Goal: Obtain resource: Download file/media

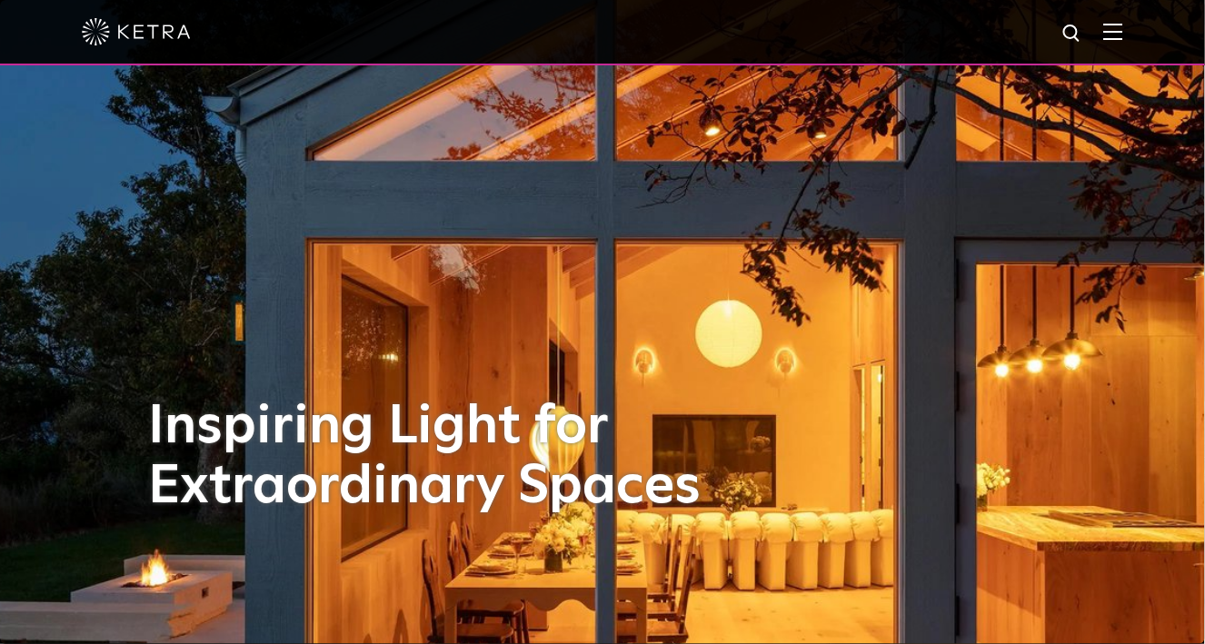
click at [1123, 36] on img at bounding box center [1113, 31] width 20 height 17
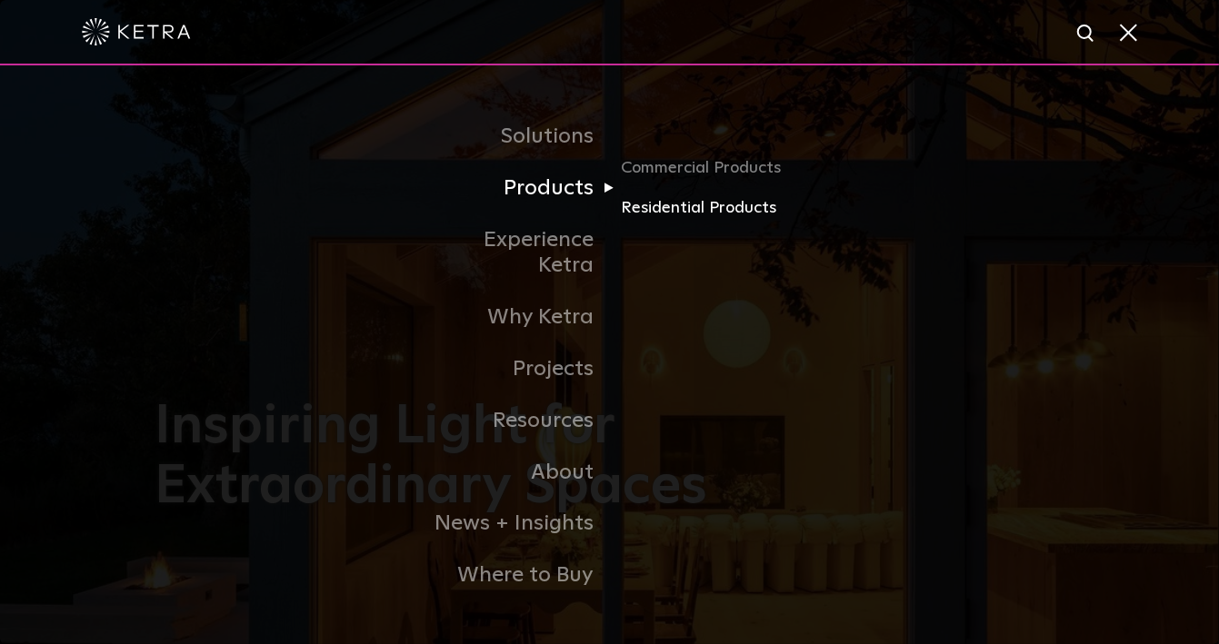
click at [651, 222] on link "Residential Products" at bounding box center [708, 208] width 174 height 26
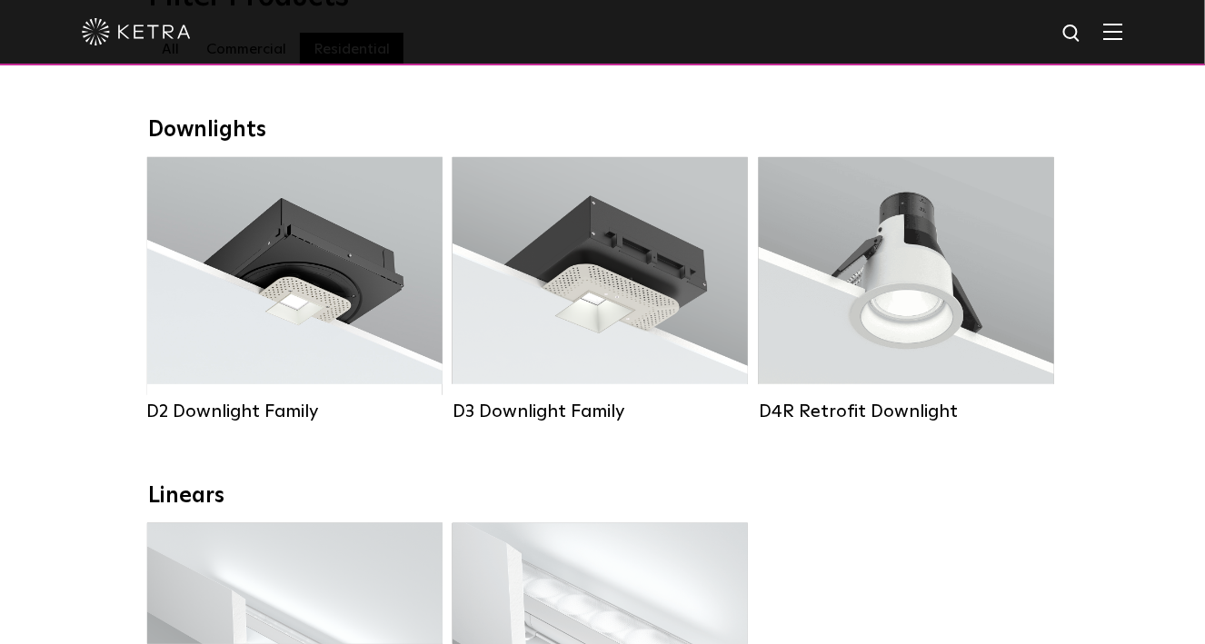
scroll to position [273, 0]
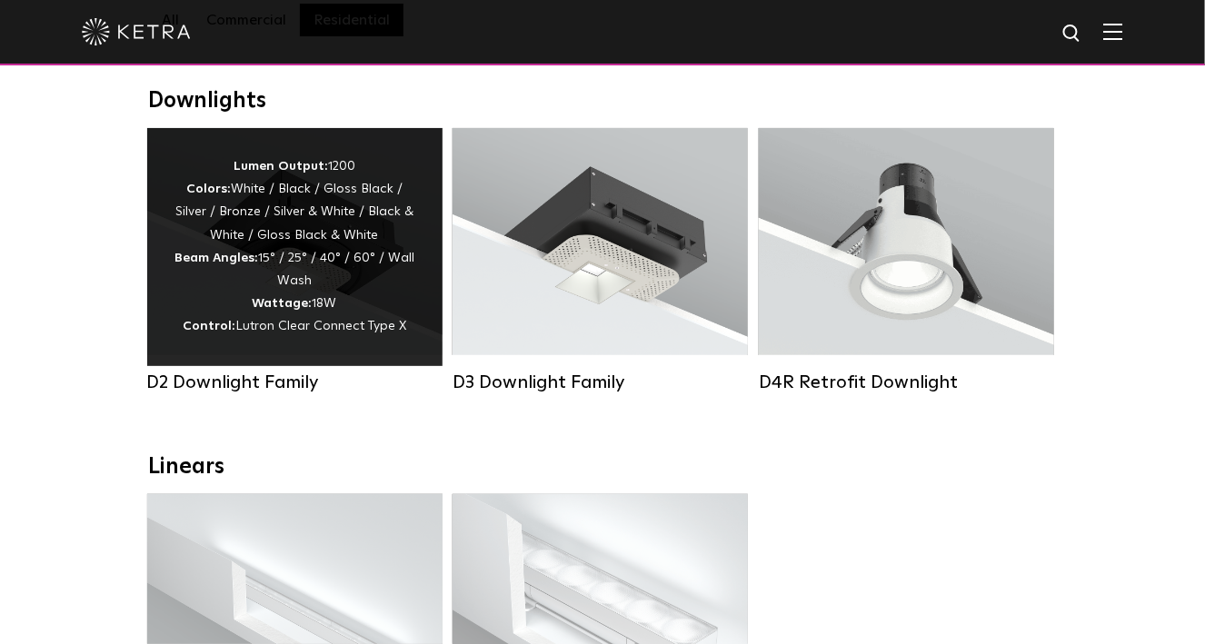
click at [266, 284] on div "Lumen Output: 1200 Colors: White / Black / Gloss Black / Silver / Bronze / Silv…" at bounding box center [294, 247] width 241 height 184
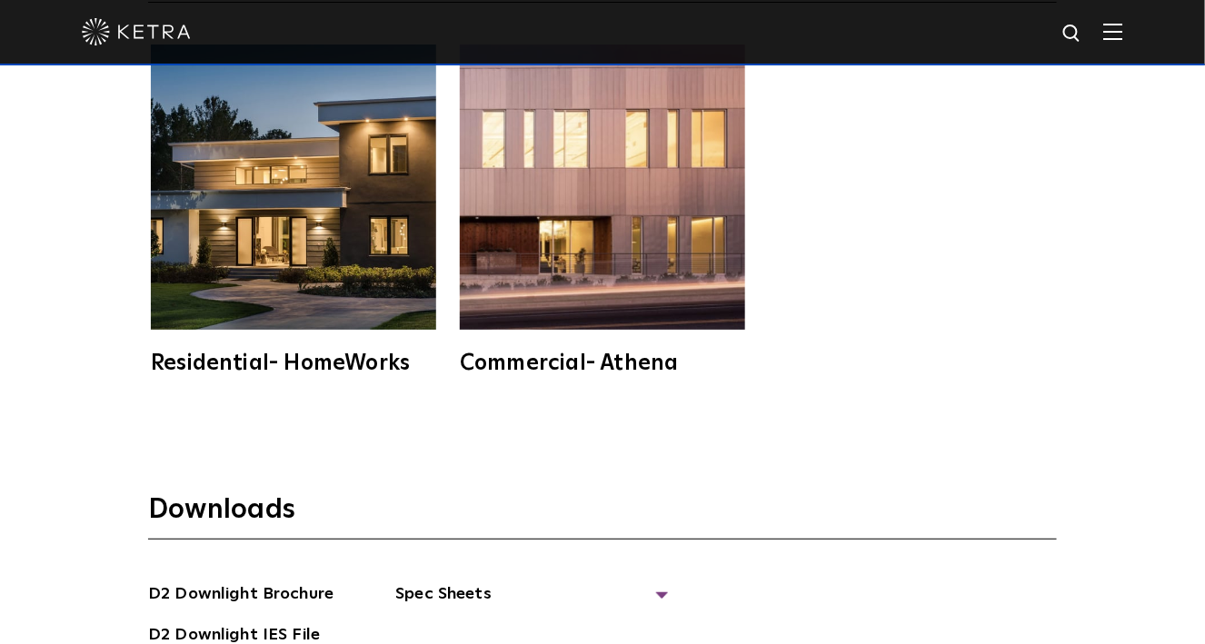
scroll to position [4725, 0]
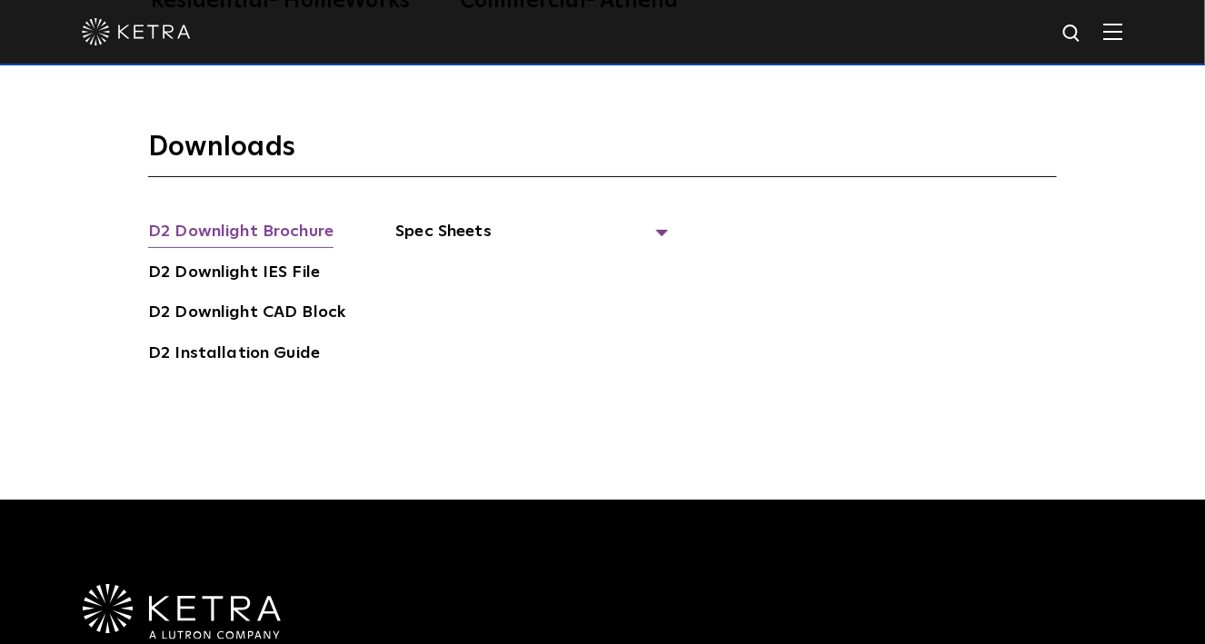
click at [302, 219] on link "D2 Downlight Brochure" at bounding box center [240, 233] width 185 height 29
click at [438, 219] on span "Spec Sheets" at bounding box center [531, 239] width 273 height 40
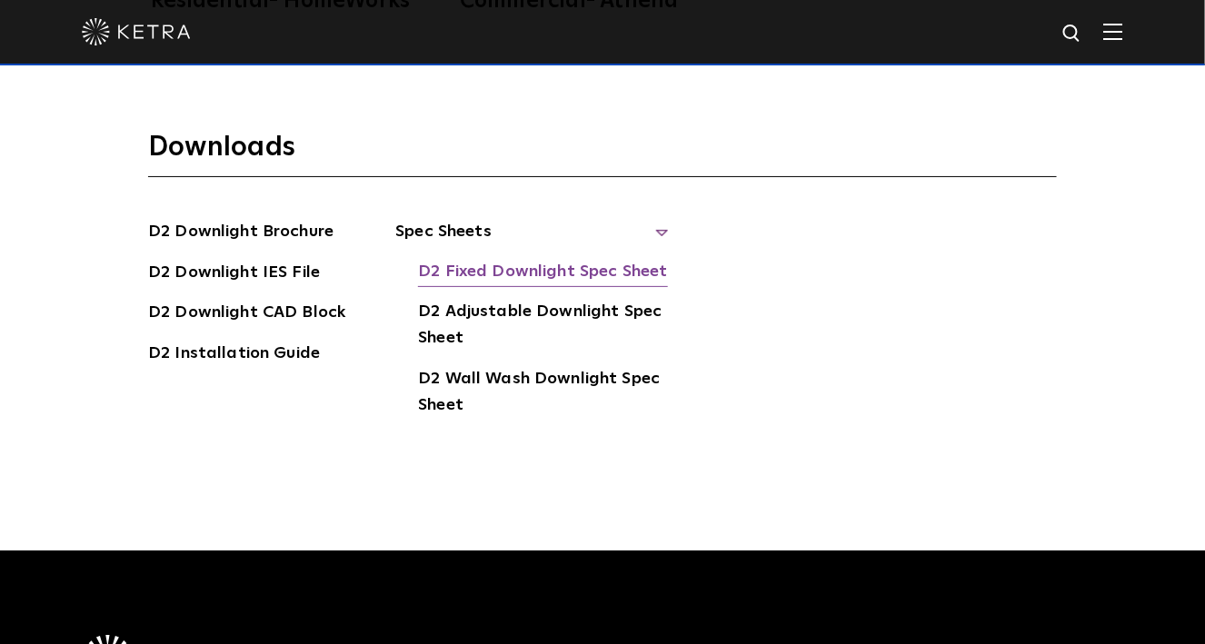
click at [483, 259] on link "D2 Fixed Downlight Spec Sheet" at bounding box center [542, 273] width 249 height 29
